Goal: Find specific page/section: Find specific page/section

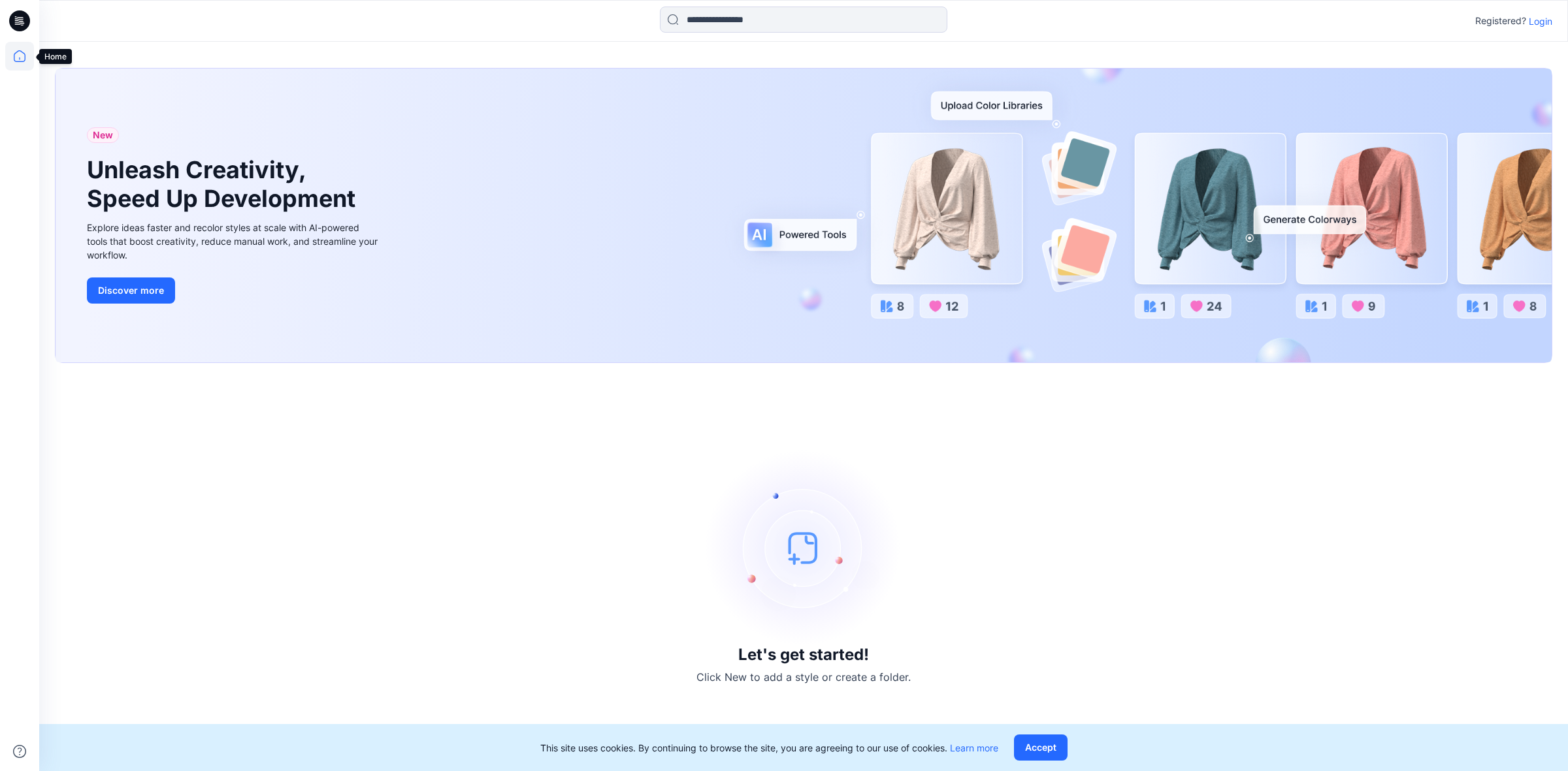
click at [17, 48] on icon at bounding box center [19, 56] width 29 height 29
click at [1536, 18] on p "Login" at bounding box center [1541, 21] width 23 height 14
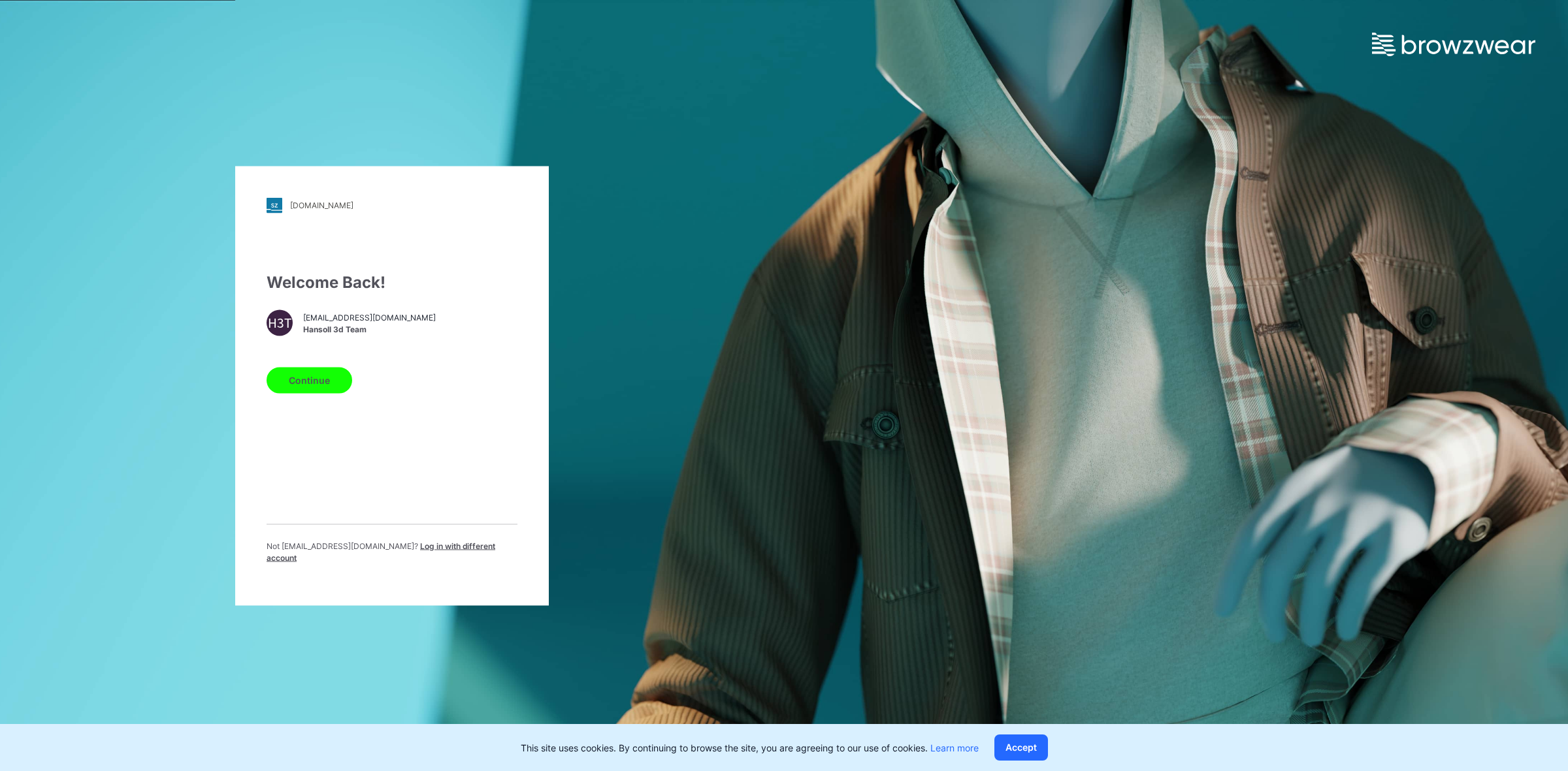
click at [324, 384] on button "Continue" at bounding box center [309, 380] width 85 height 26
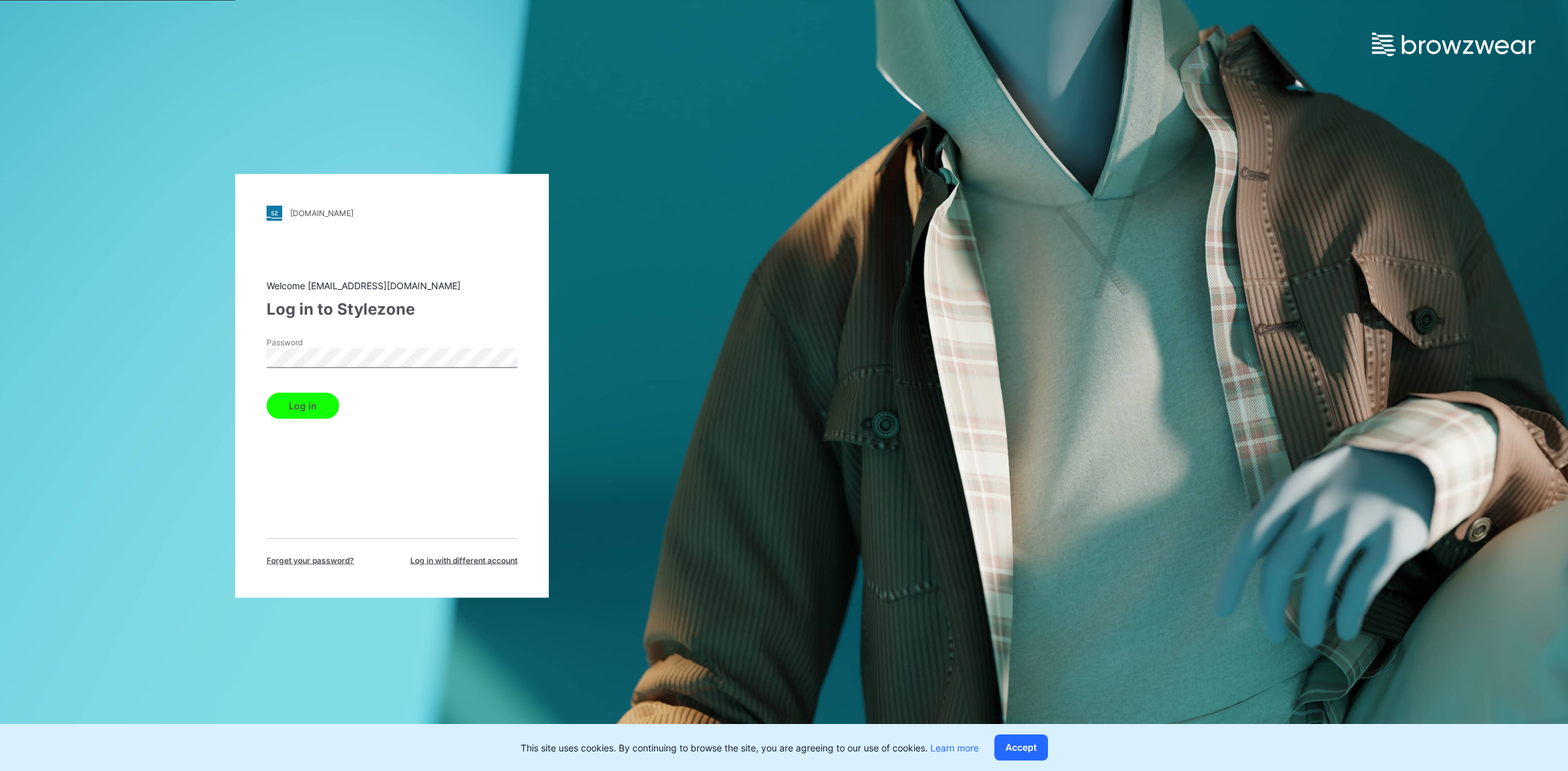
click at [319, 403] on button "Log in" at bounding box center [302, 405] width 73 height 26
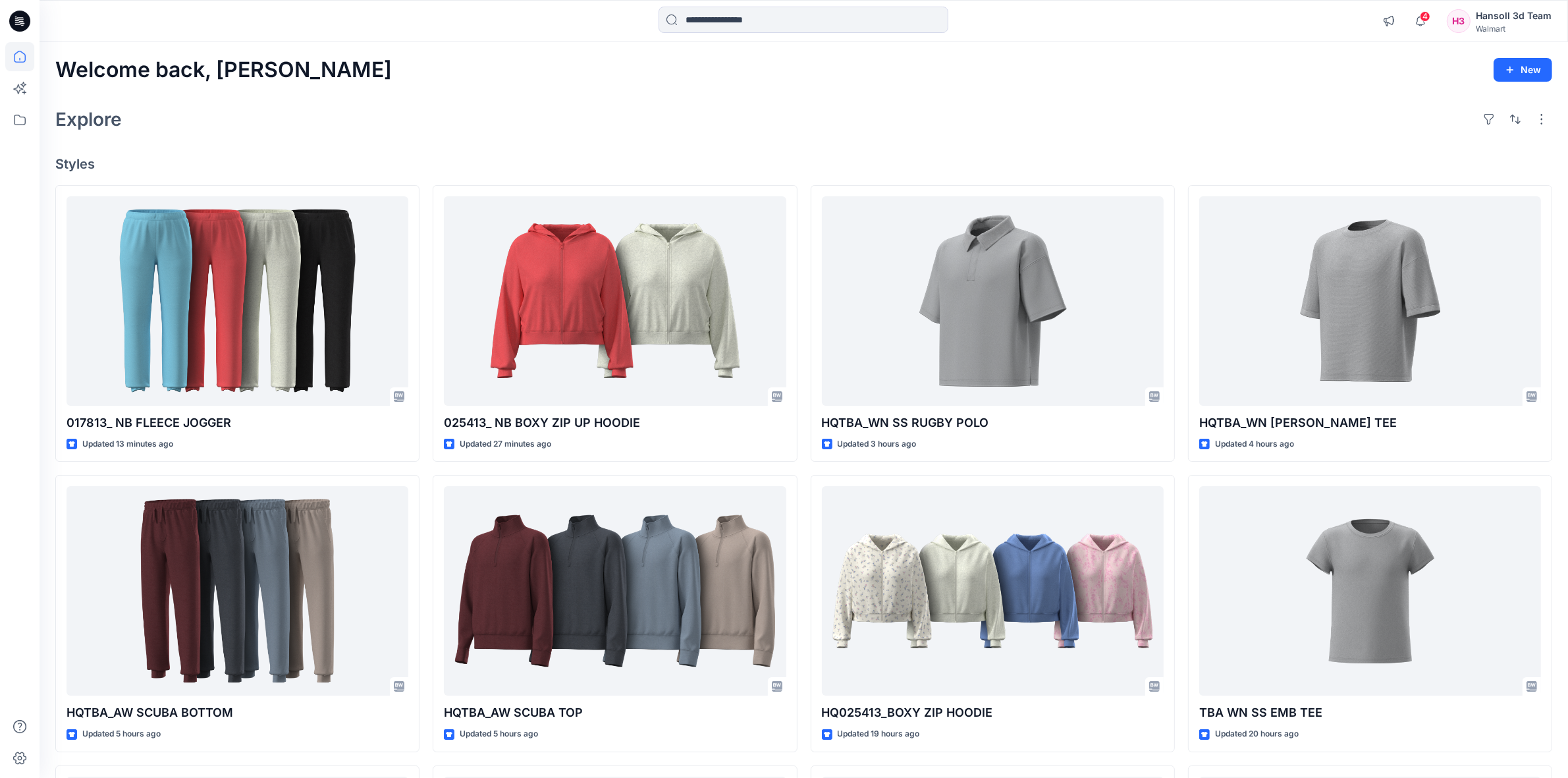
click at [293, 17] on div at bounding box center [230, 22] width 382 height 29
click at [17, 112] on icon at bounding box center [20, 121] width 29 height 29
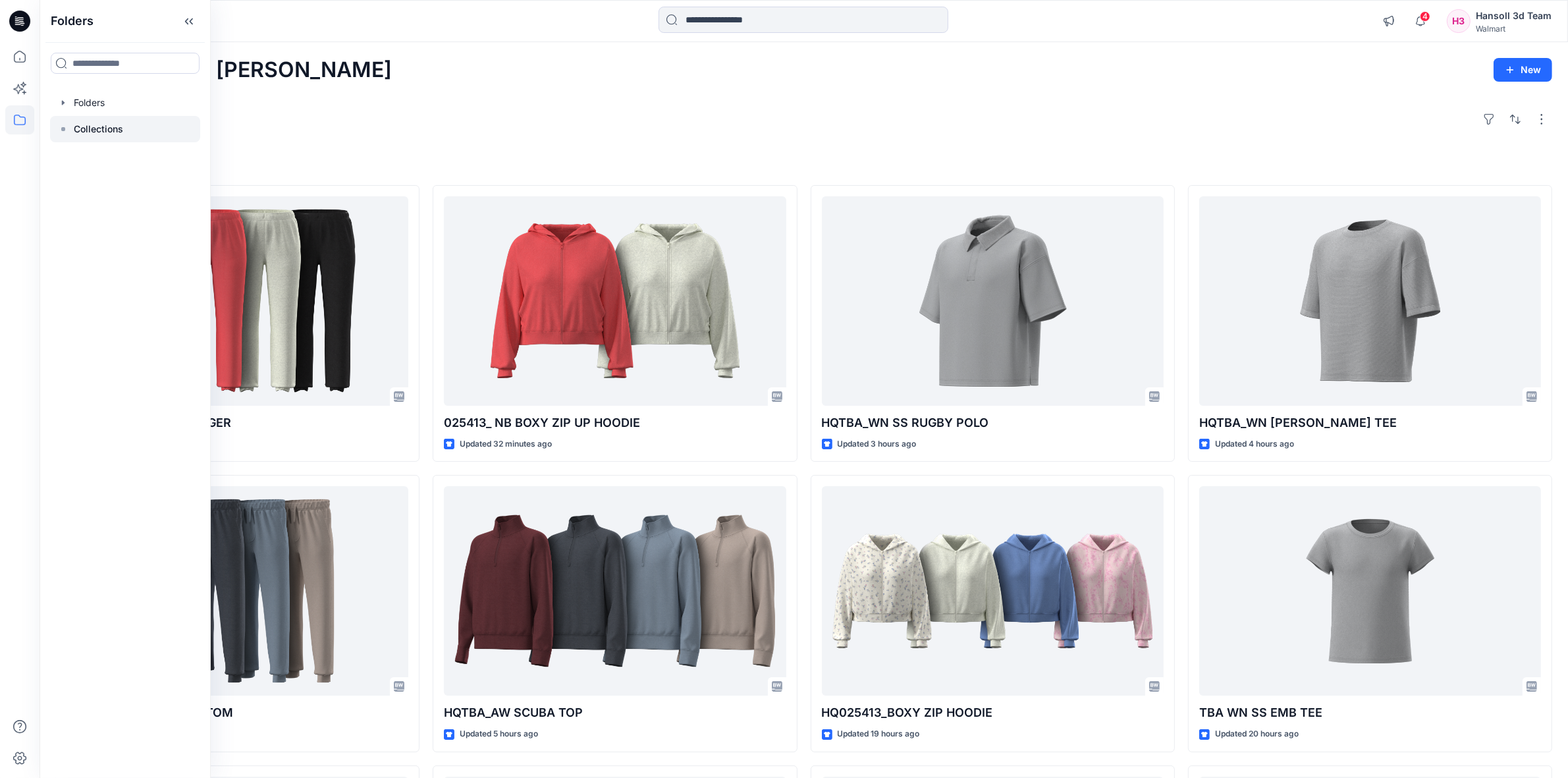
click at [104, 130] on p "Collections" at bounding box center [98, 129] width 49 height 16
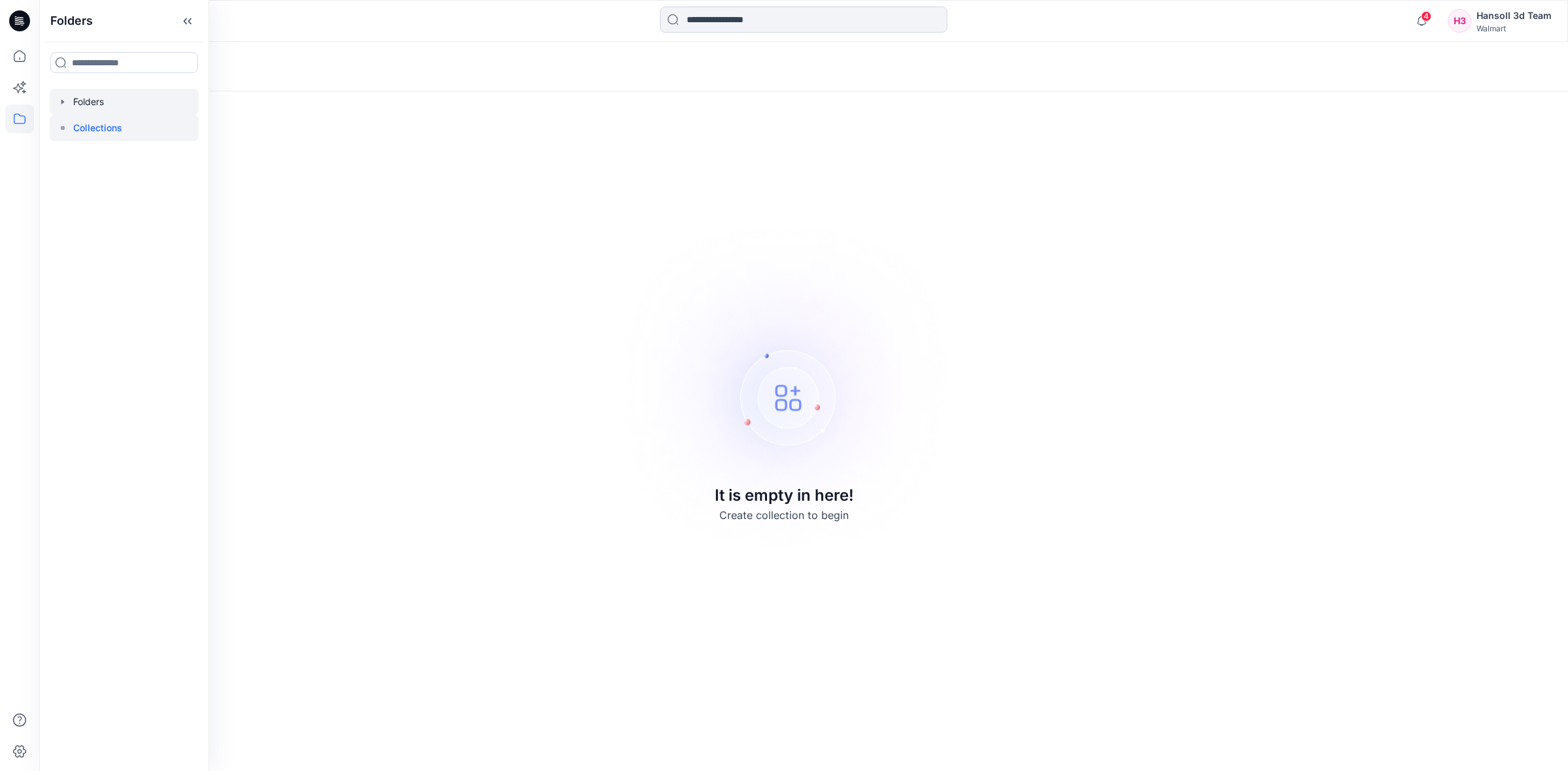
click at [92, 92] on div at bounding box center [123, 101] width 149 height 26
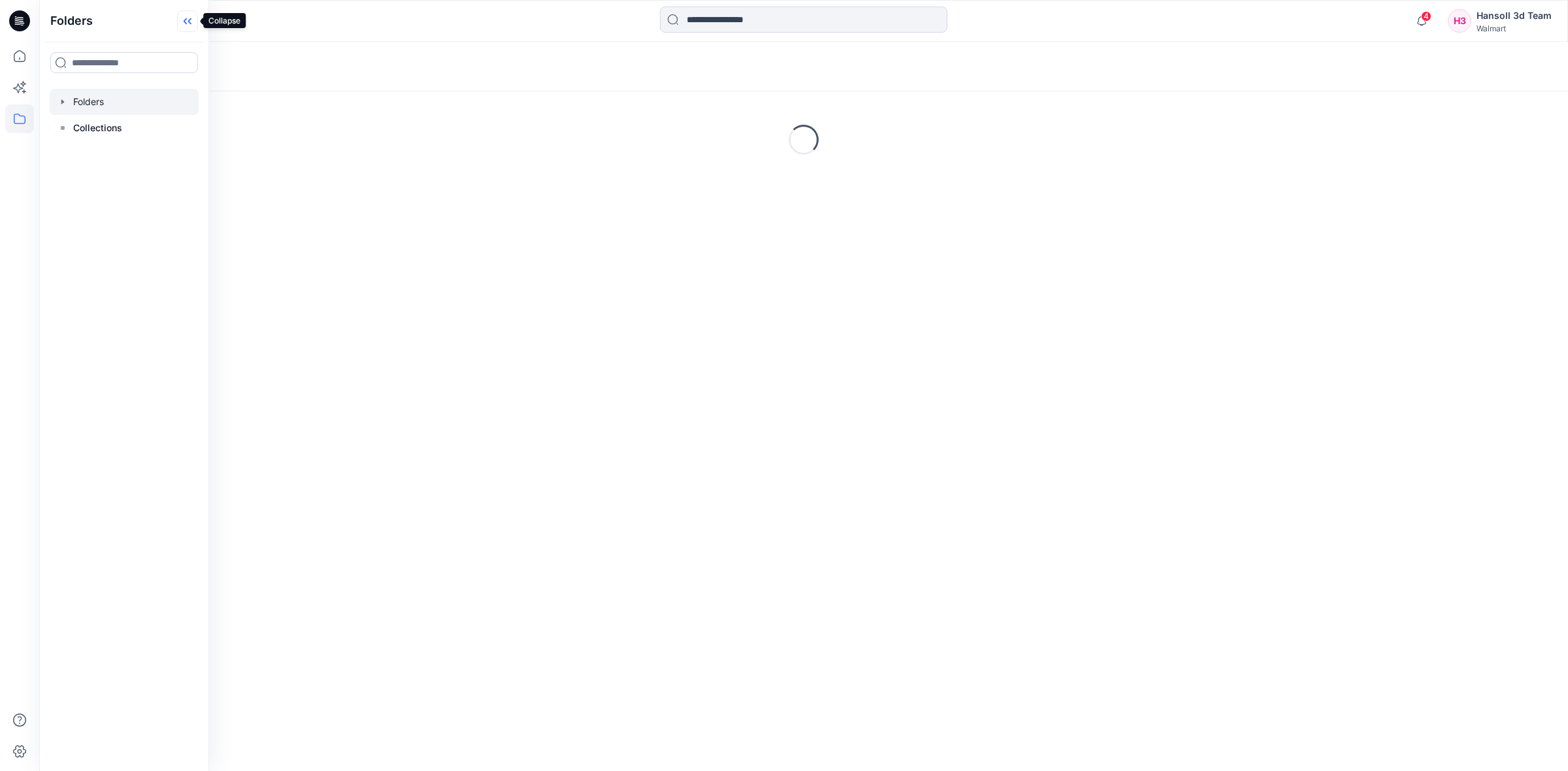
drag, startPoint x: 190, startPoint y: 25, endPoint x: 678, endPoint y: 279, distance: 550.1
click at [190, 25] on icon at bounding box center [187, 21] width 21 height 21
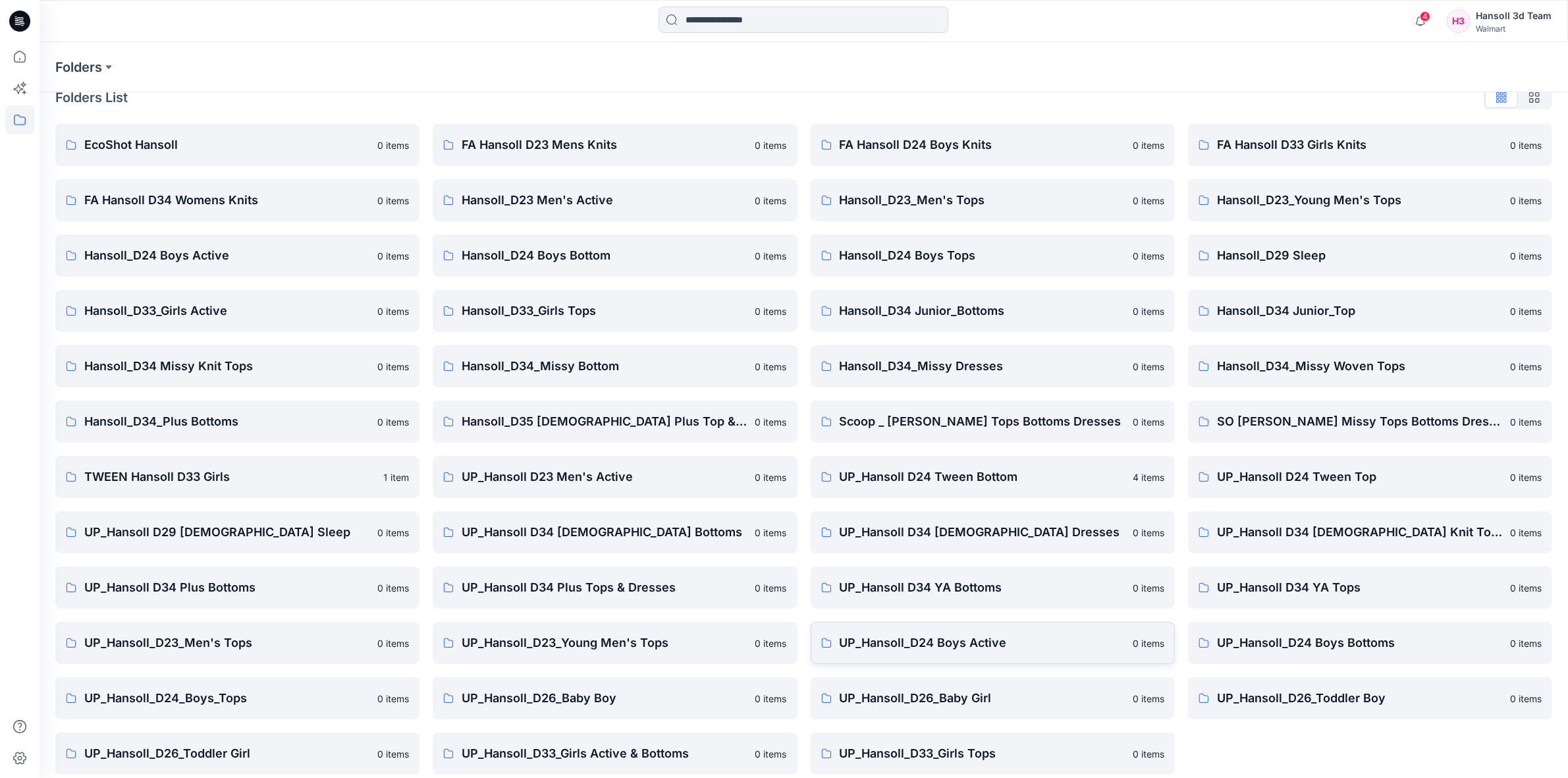
scroll to position [33, 0]
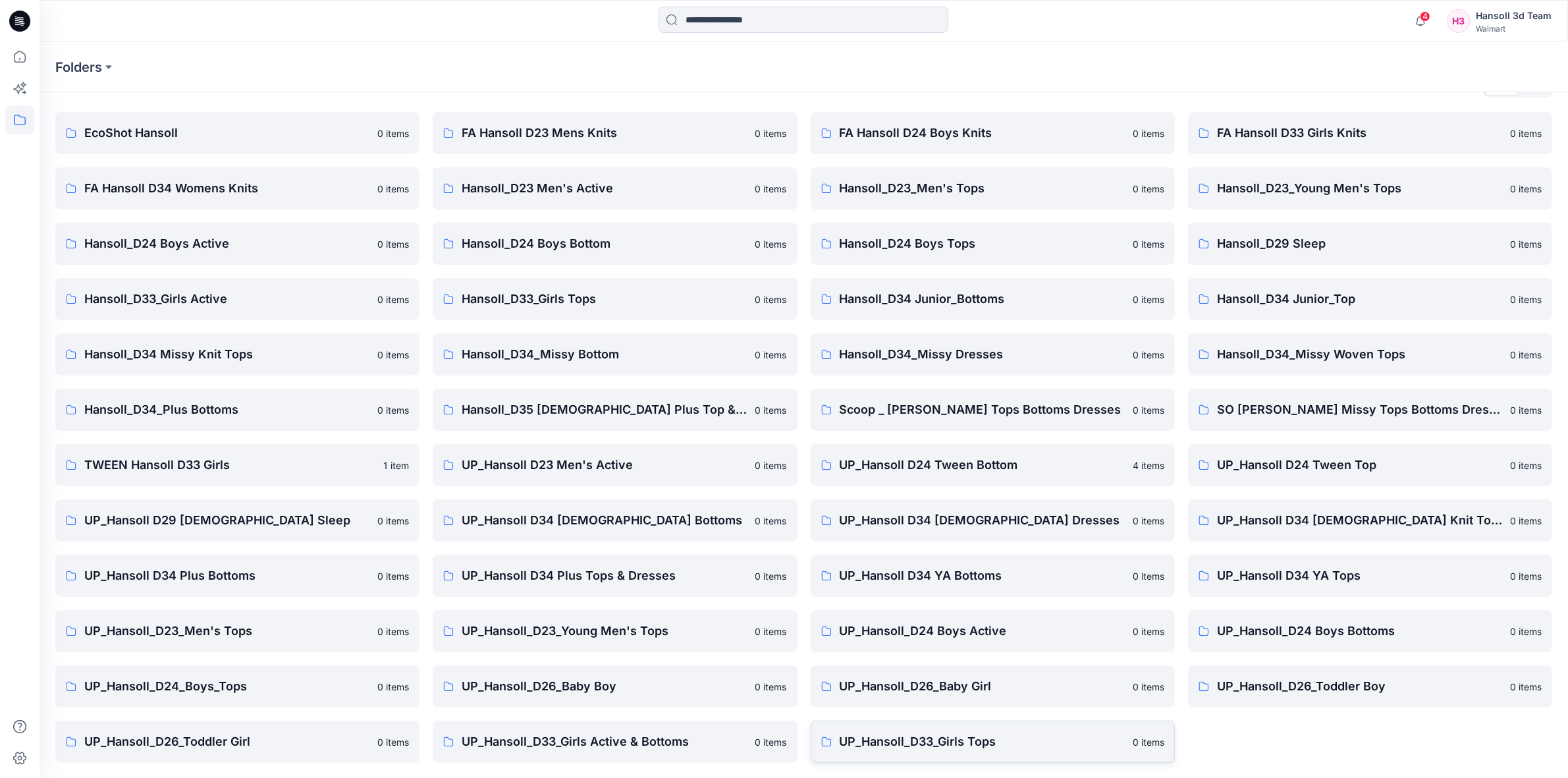
click at [950, 747] on p "UP_Hansoll_D33_Girls Tops" at bounding box center [981, 742] width 285 height 19
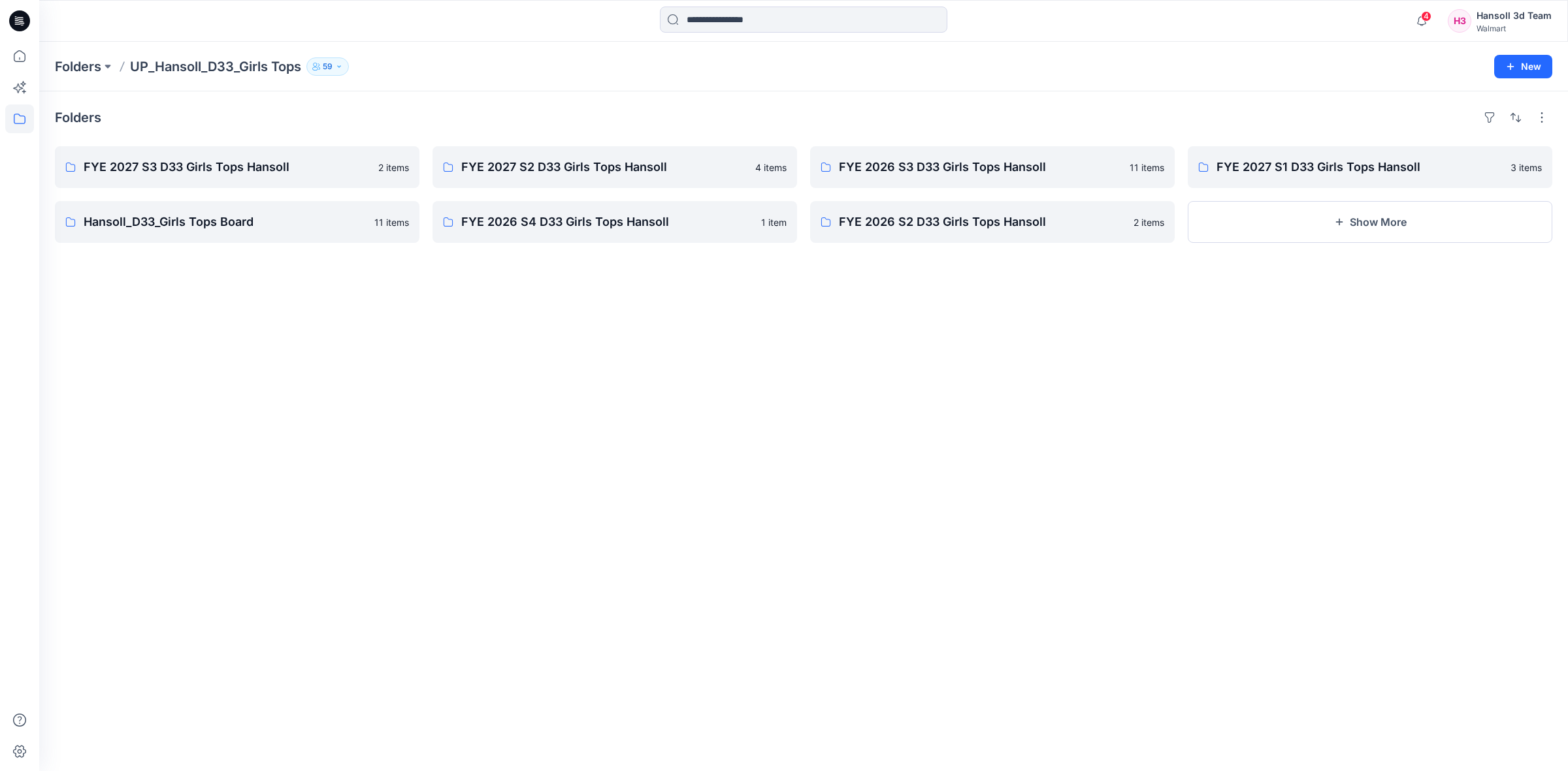
click at [373, 392] on div "Folders FYE 2027 S3 D33 Girls Tops Hansoll 2 items Hansoll_D33_Girls Tops Board…" at bounding box center [803, 431] width 1529 height 680
click at [278, 166] on p "FYE 2027 S3 D33 Girls Tops Hansoll" at bounding box center [235, 167] width 304 height 18
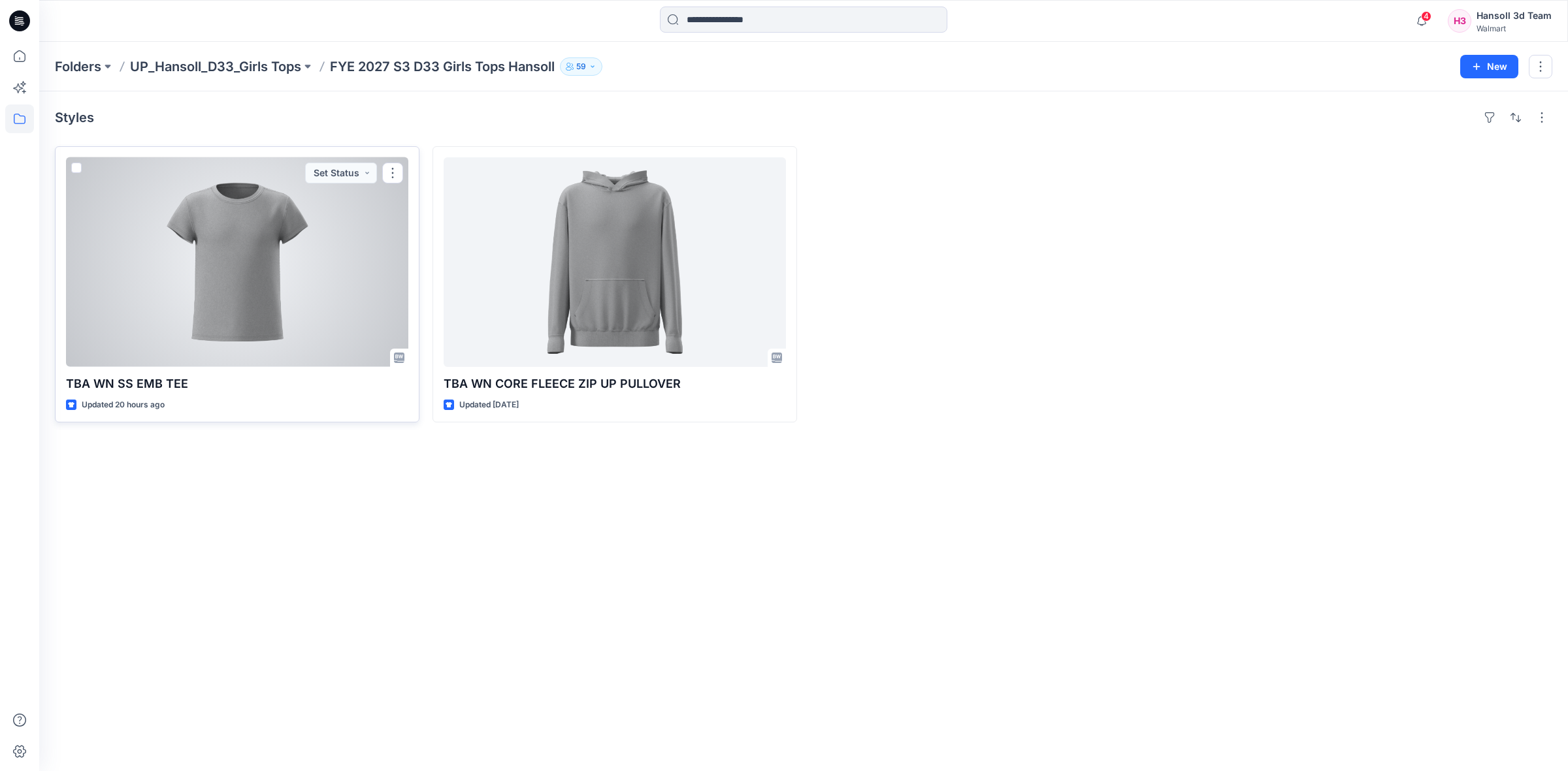
click at [249, 273] on div at bounding box center [237, 262] width 342 height 210
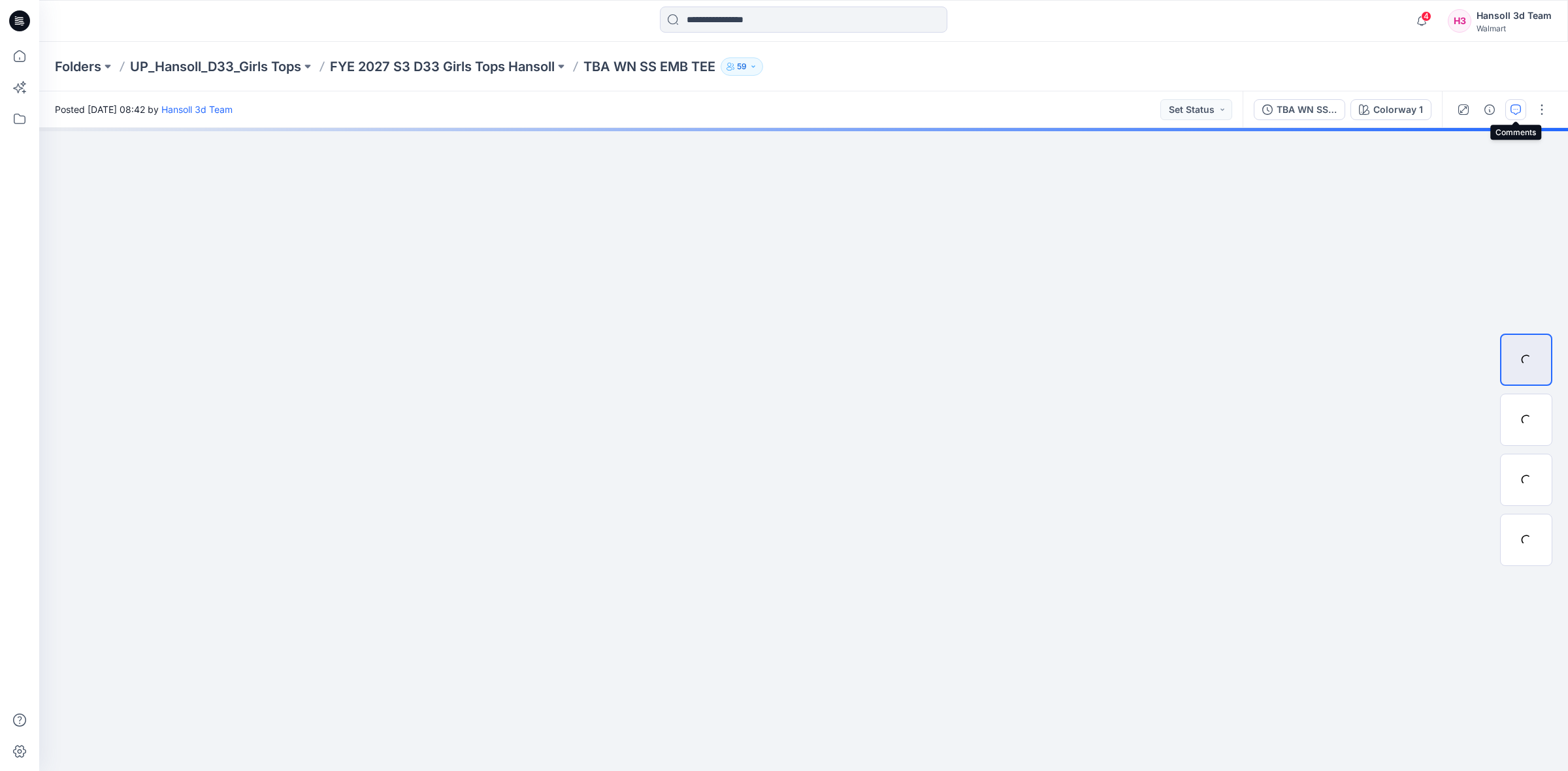
click at [1519, 106] on icon "button" at bounding box center [1516, 110] width 11 height 11
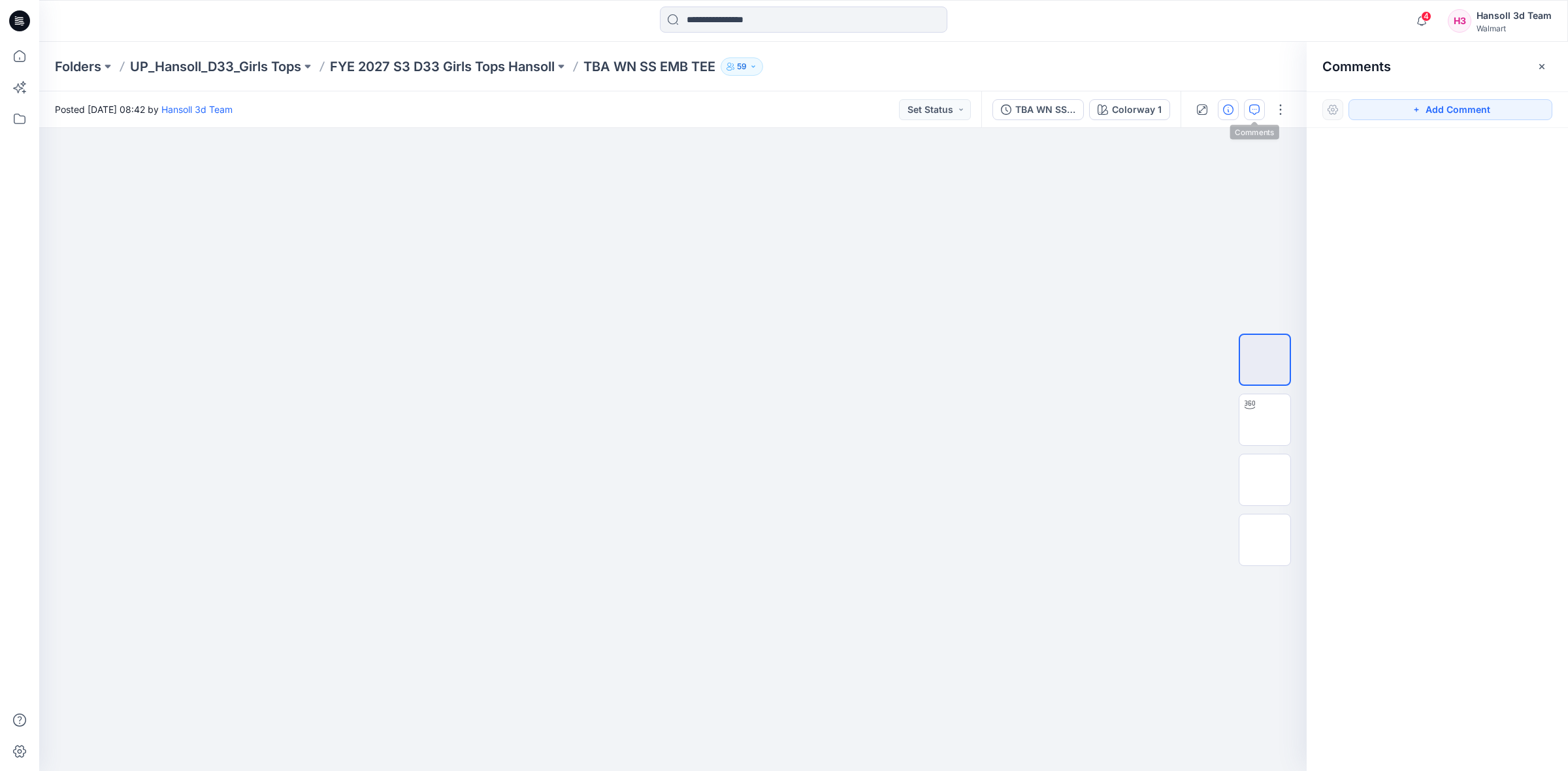
click at [1233, 115] on button "button" at bounding box center [1229, 110] width 21 height 21
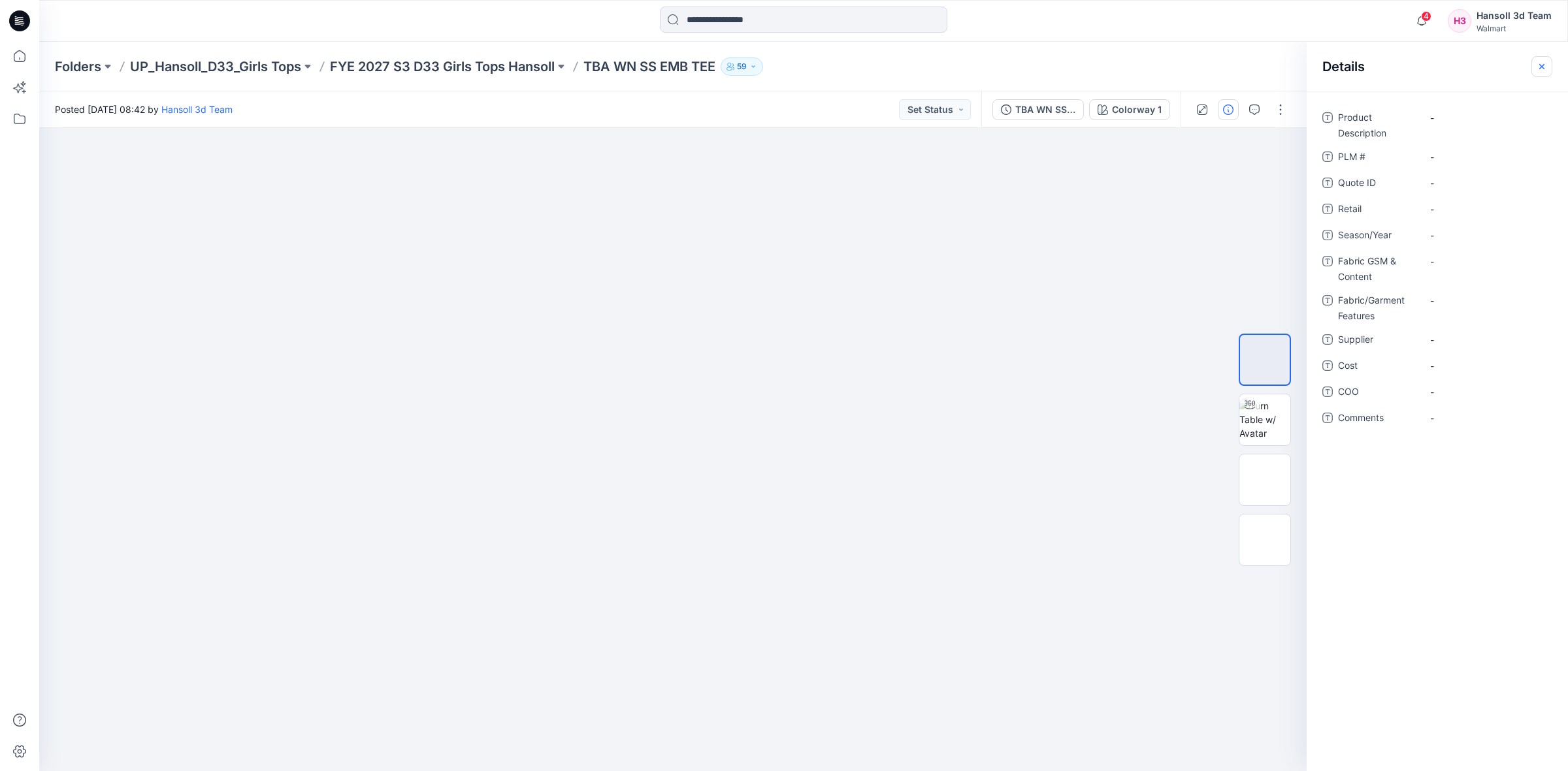
click at [1539, 65] on icon "button" at bounding box center [1542, 66] width 11 height 11
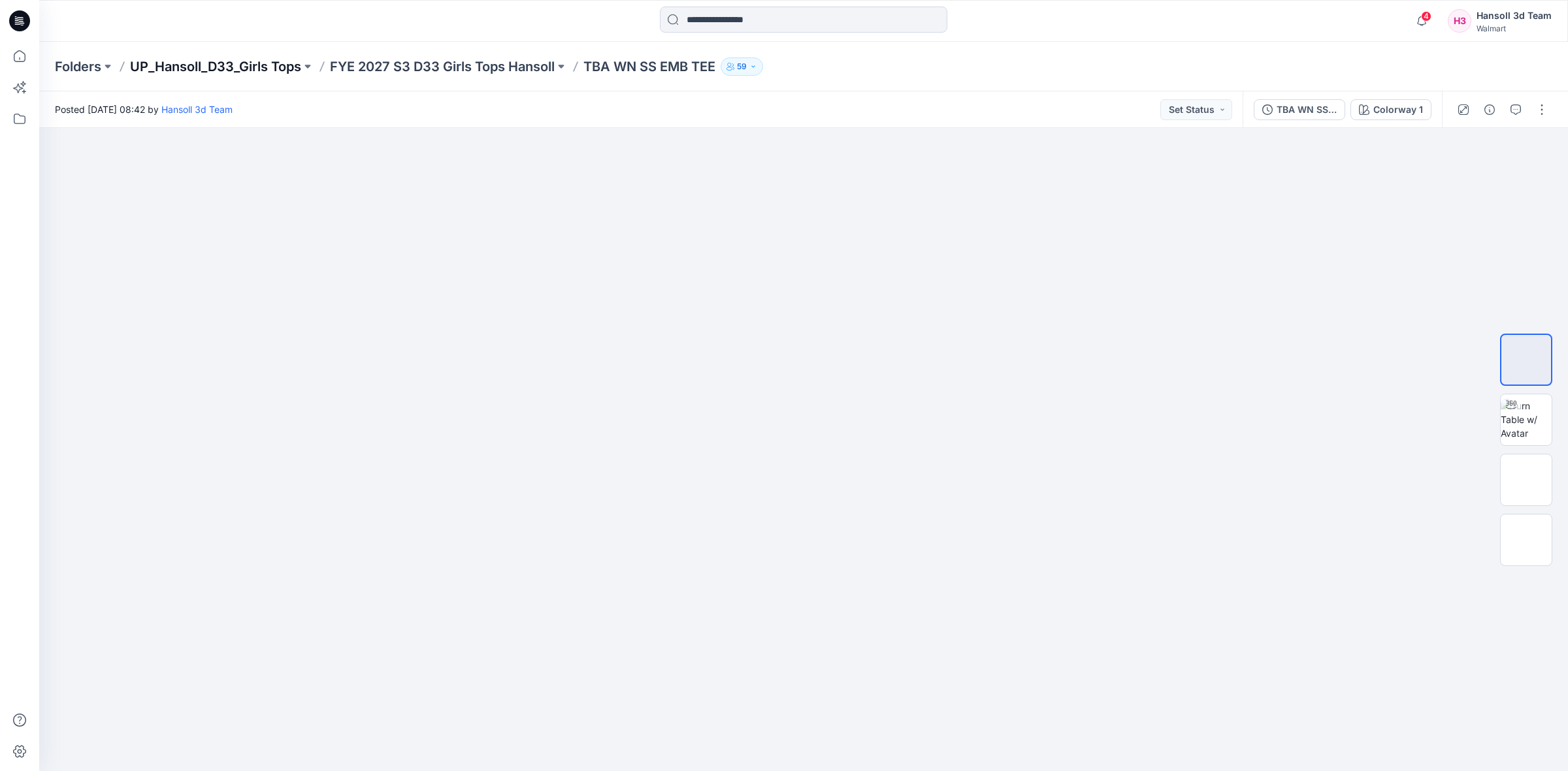
click at [269, 67] on p "UP_Hansoll_D33_Girls Tops" at bounding box center [216, 66] width 171 height 18
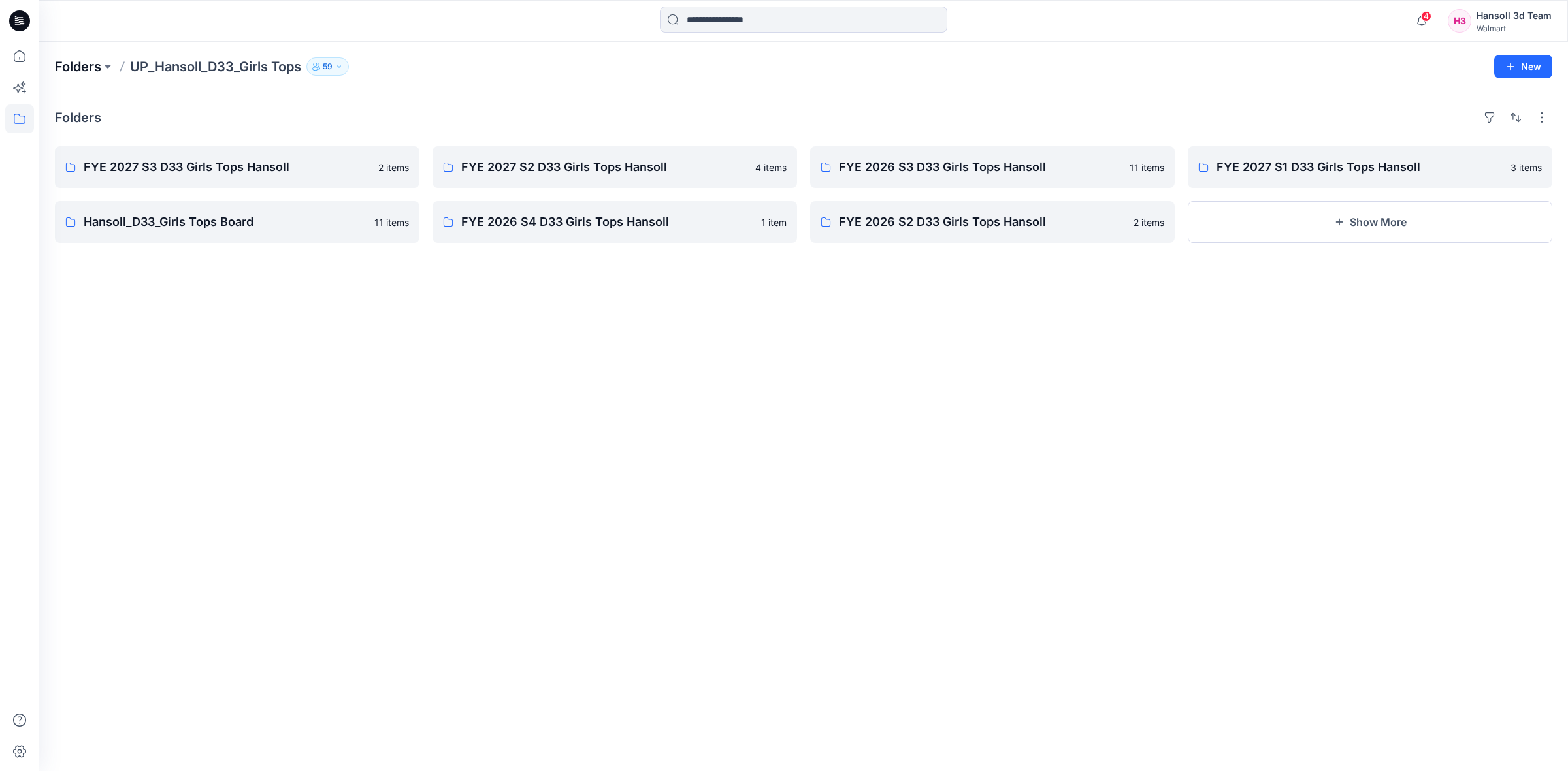
click at [99, 67] on p "Folders" at bounding box center [78, 66] width 47 height 18
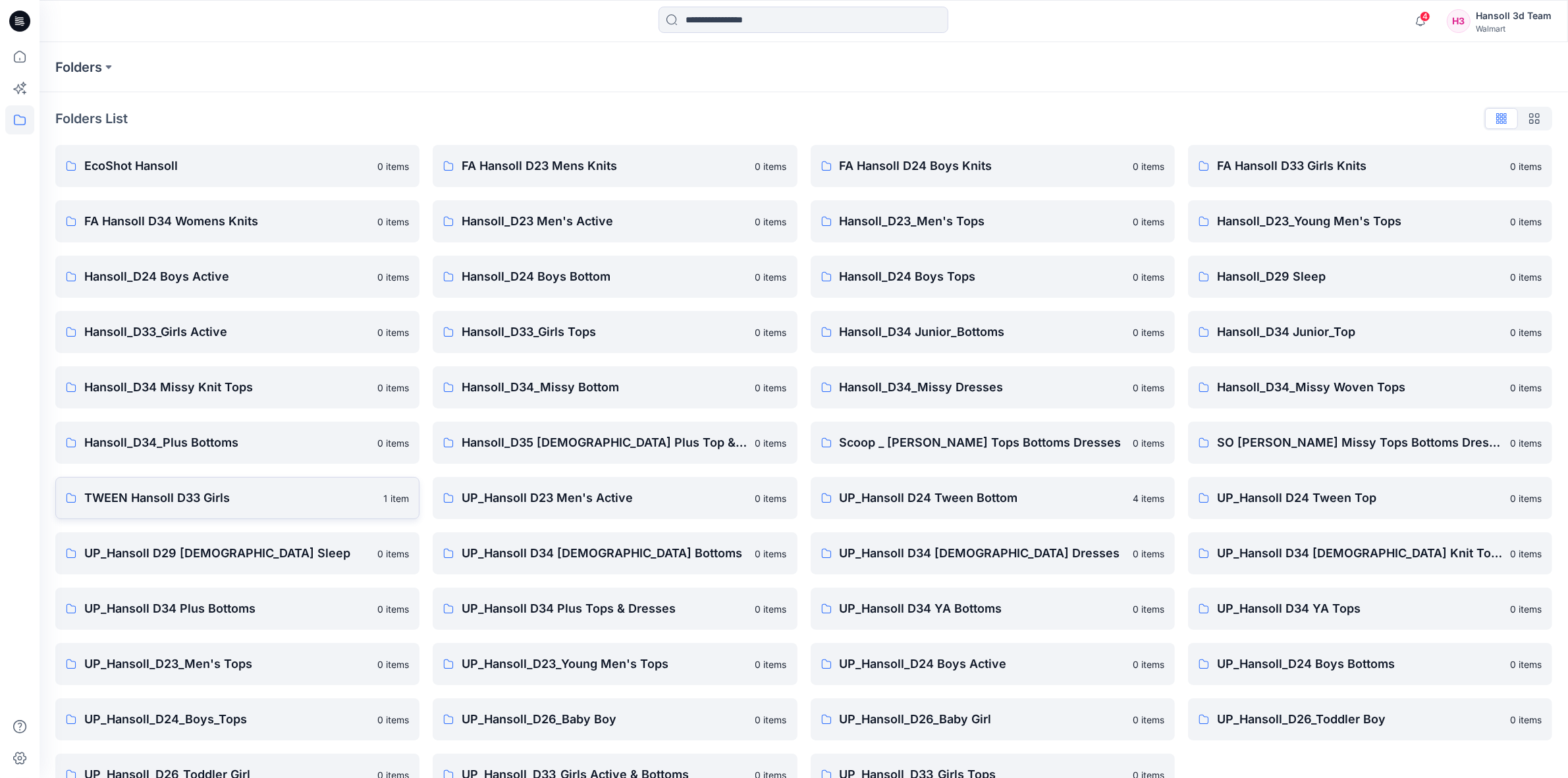
click at [142, 500] on p "TWEEN Hansoll D33 Girls" at bounding box center [229, 498] width 291 height 19
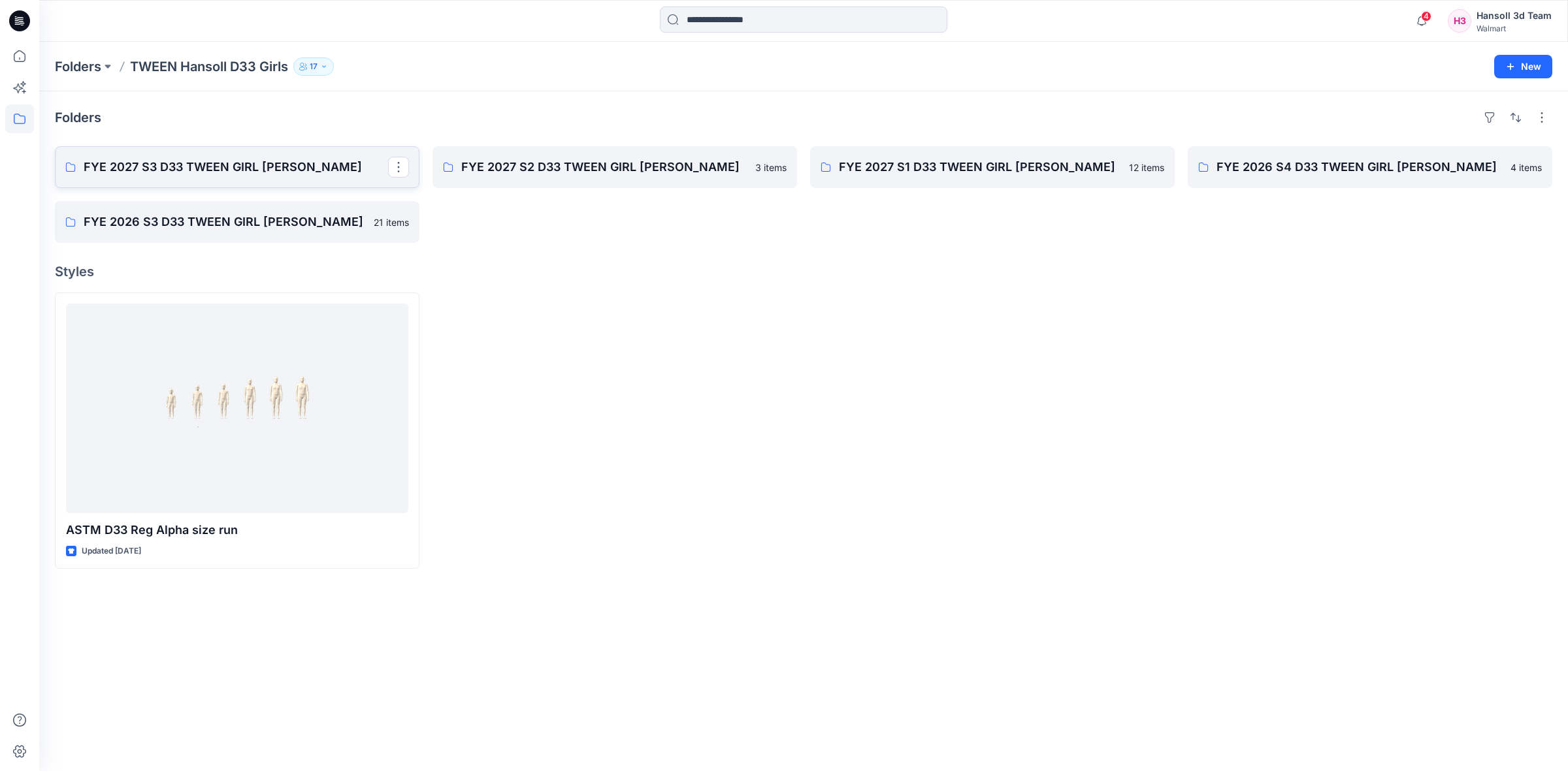
click at [205, 177] on p "FYE 2027 S3 D33 TWEEN GIRL [PERSON_NAME]" at bounding box center [235, 167] width 304 height 18
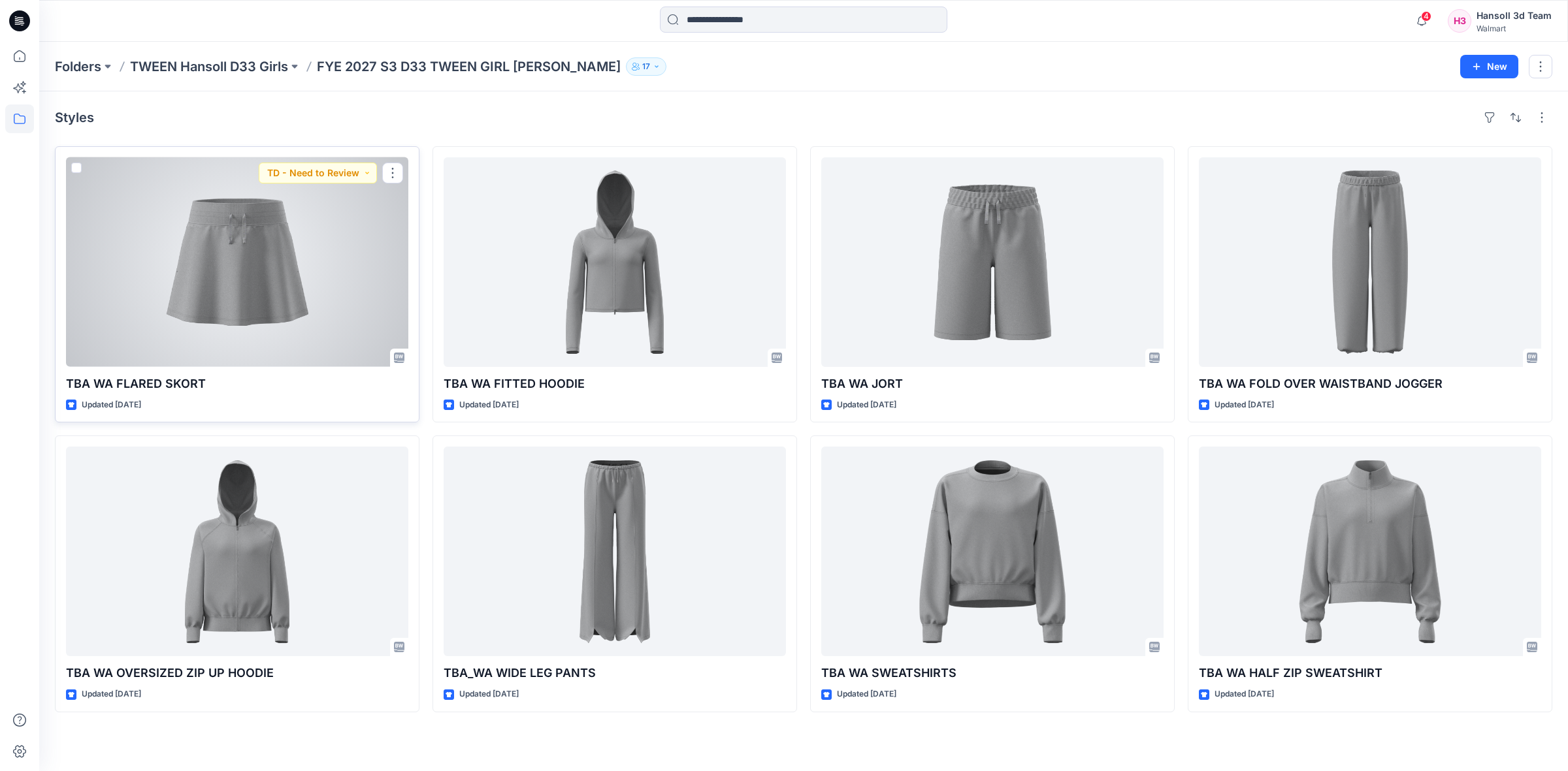
click at [185, 294] on div at bounding box center [237, 262] width 342 height 210
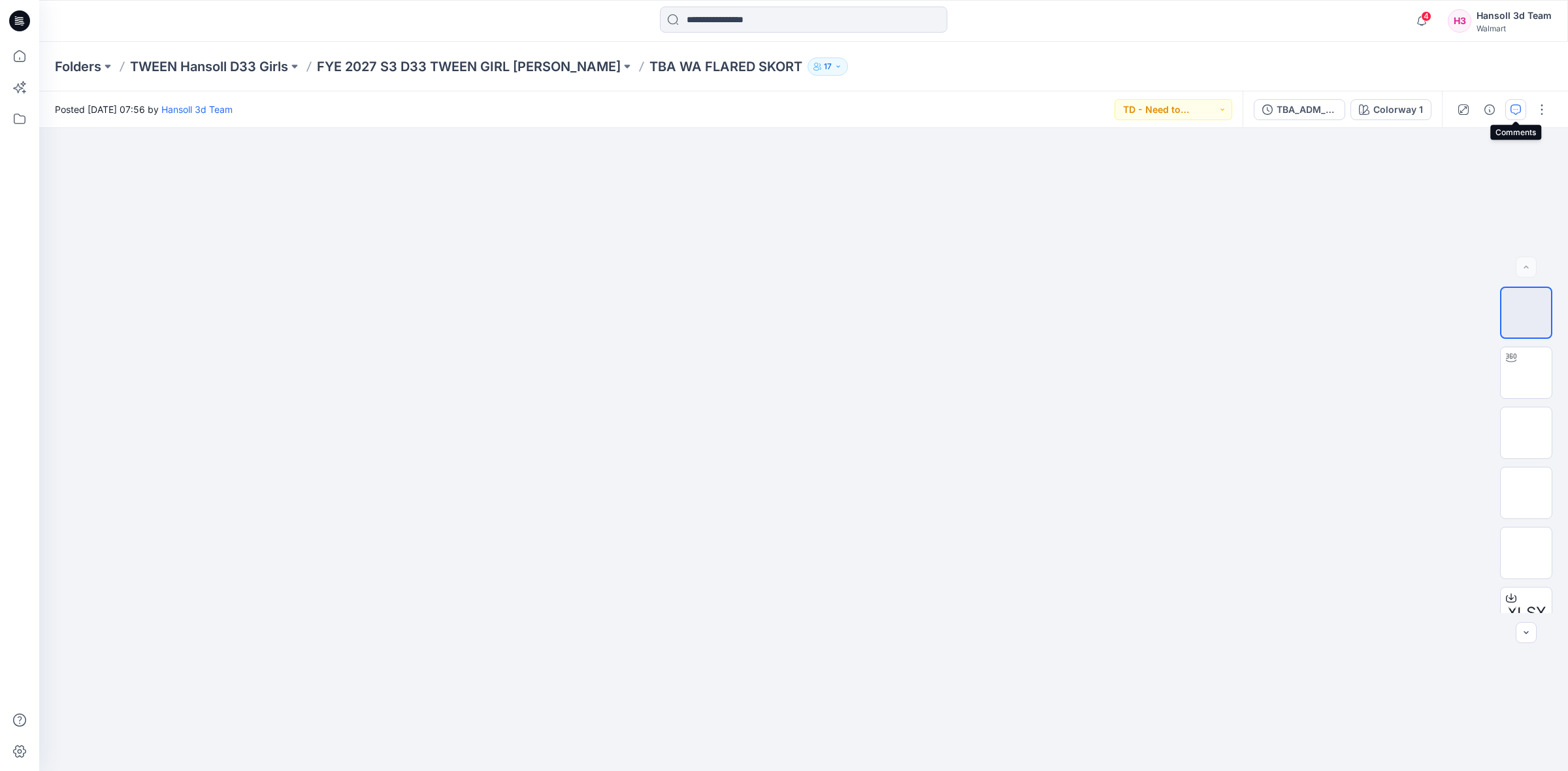
click at [1522, 109] on button "button" at bounding box center [1517, 110] width 21 height 21
